Goal: Task Accomplishment & Management: Use online tool/utility

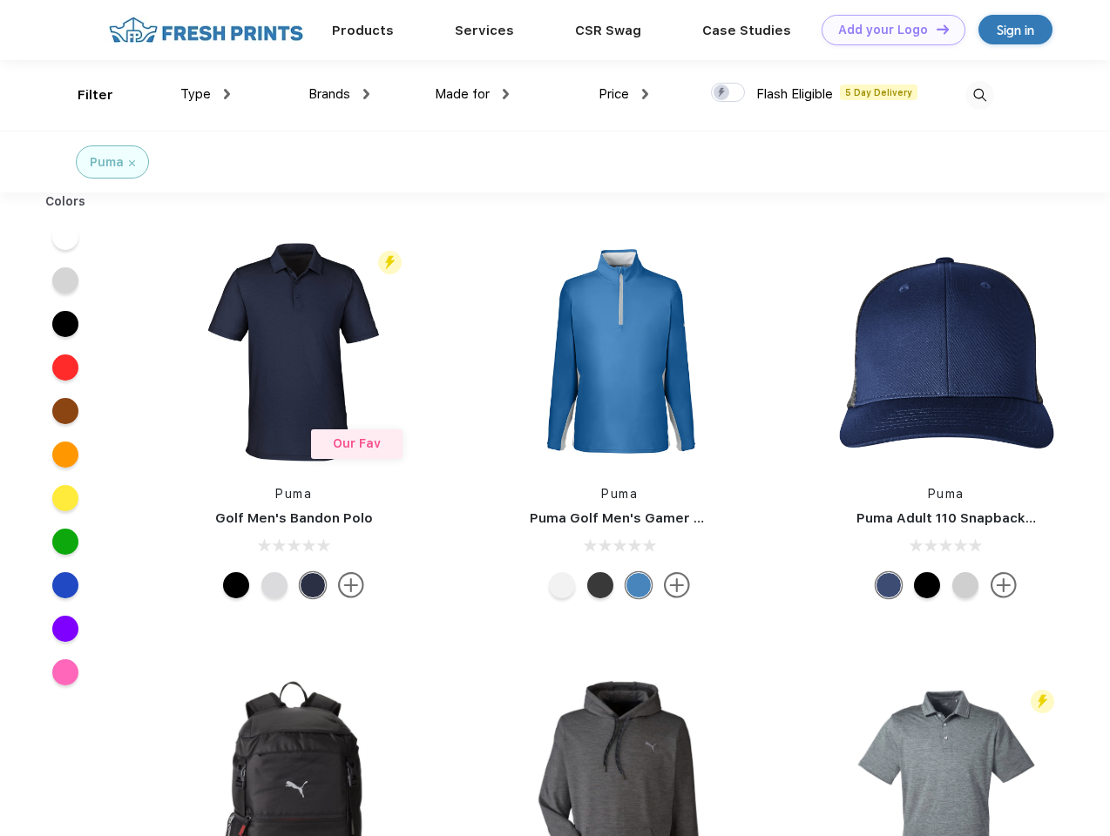
click at [887, 30] on link "Add your Logo Design Tool" at bounding box center [893, 30] width 144 height 30
click at [0, 0] on div "Design Tool" at bounding box center [0, 0] width 0 height 0
click at [935, 29] on link "Add your Logo Design Tool" at bounding box center [893, 30] width 144 height 30
click at [84, 95] on div "Filter" at bounding box center [96, 95] width 36 height 20
click at [206, 94] on span "Type" at bounding box center [195, 94] width 30 height 16
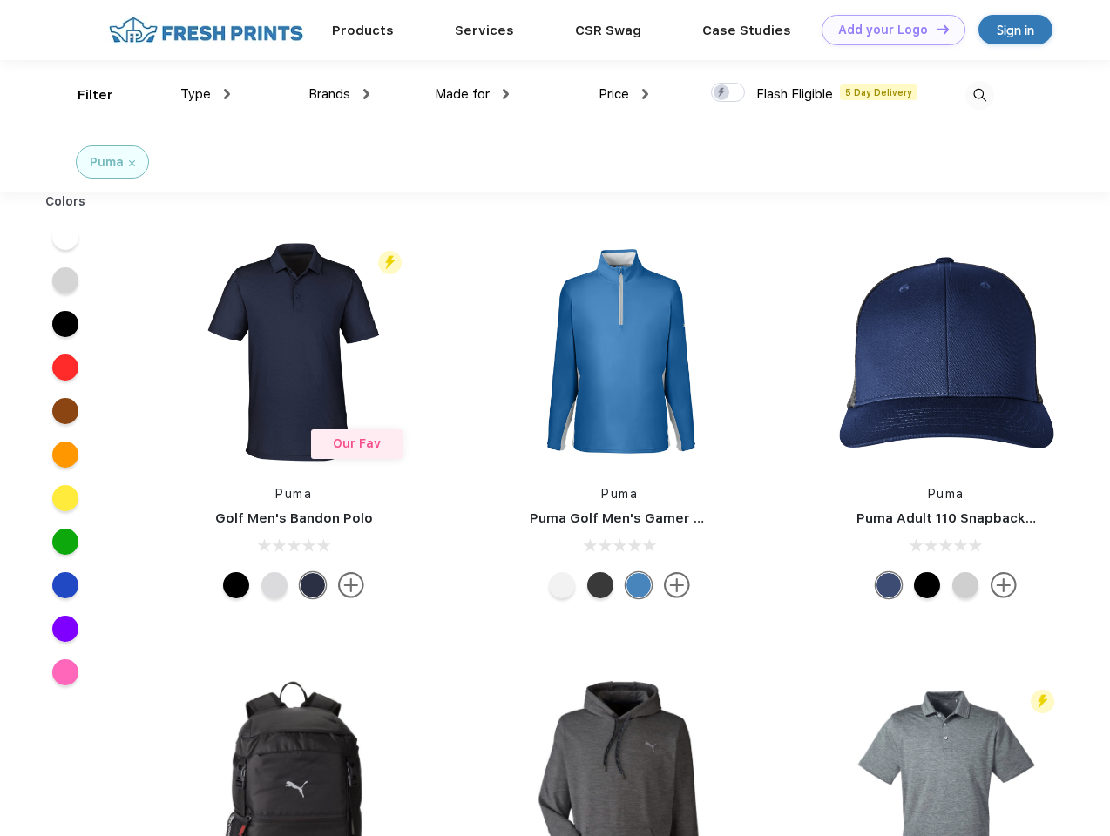
click at [339, 94] on span "Brands" at bounding box center [329, 94] width 42 height 16
click at [472, 94] on span "Made for" at bounding box center [462, 94] width 55 height 16
click at [624, 94] on span "Price" at bounding box center [613, 94] width 30 height 16
click at [728, 93] on div at bounding box center [728, 92] width 34 height 19
click at [722, 93] on input "checkbox" at bounding box center [716, 87] width 11 height 11
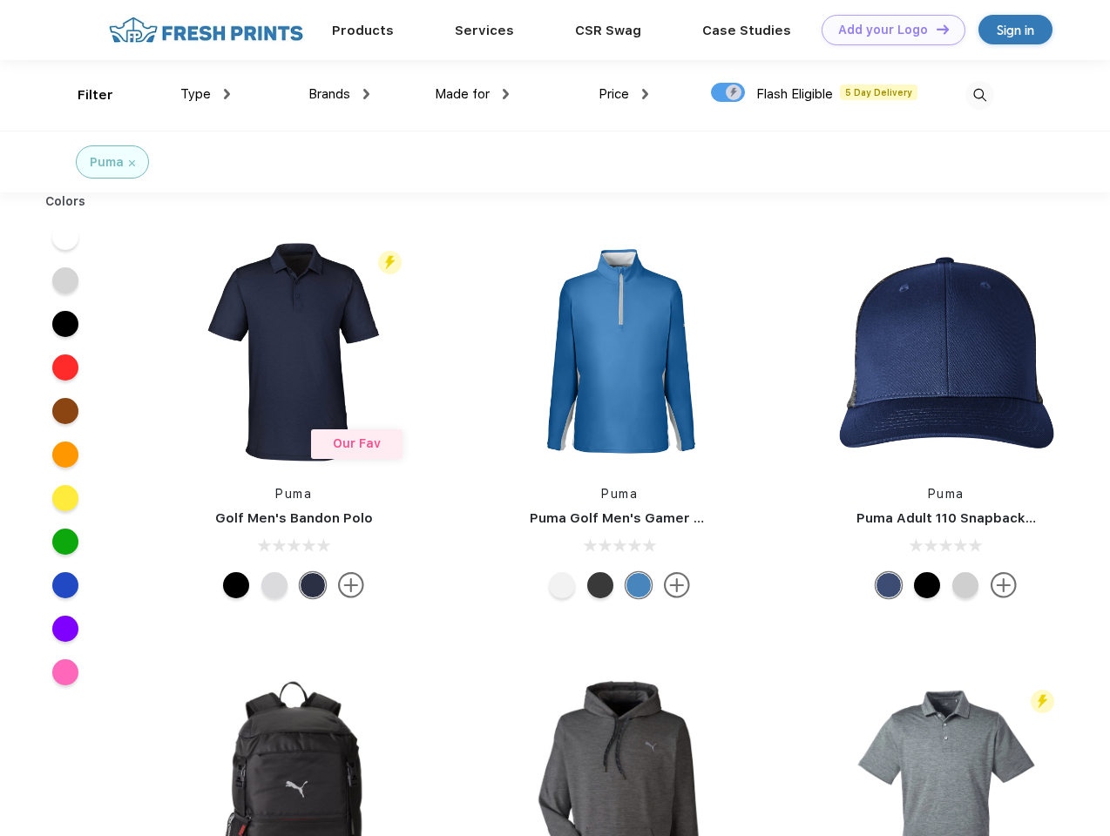
click at [979, 95] on img at bounding box center [979, 95] width 29 height 29
